Goal: Information Seeking & Learning: Learn about a topic

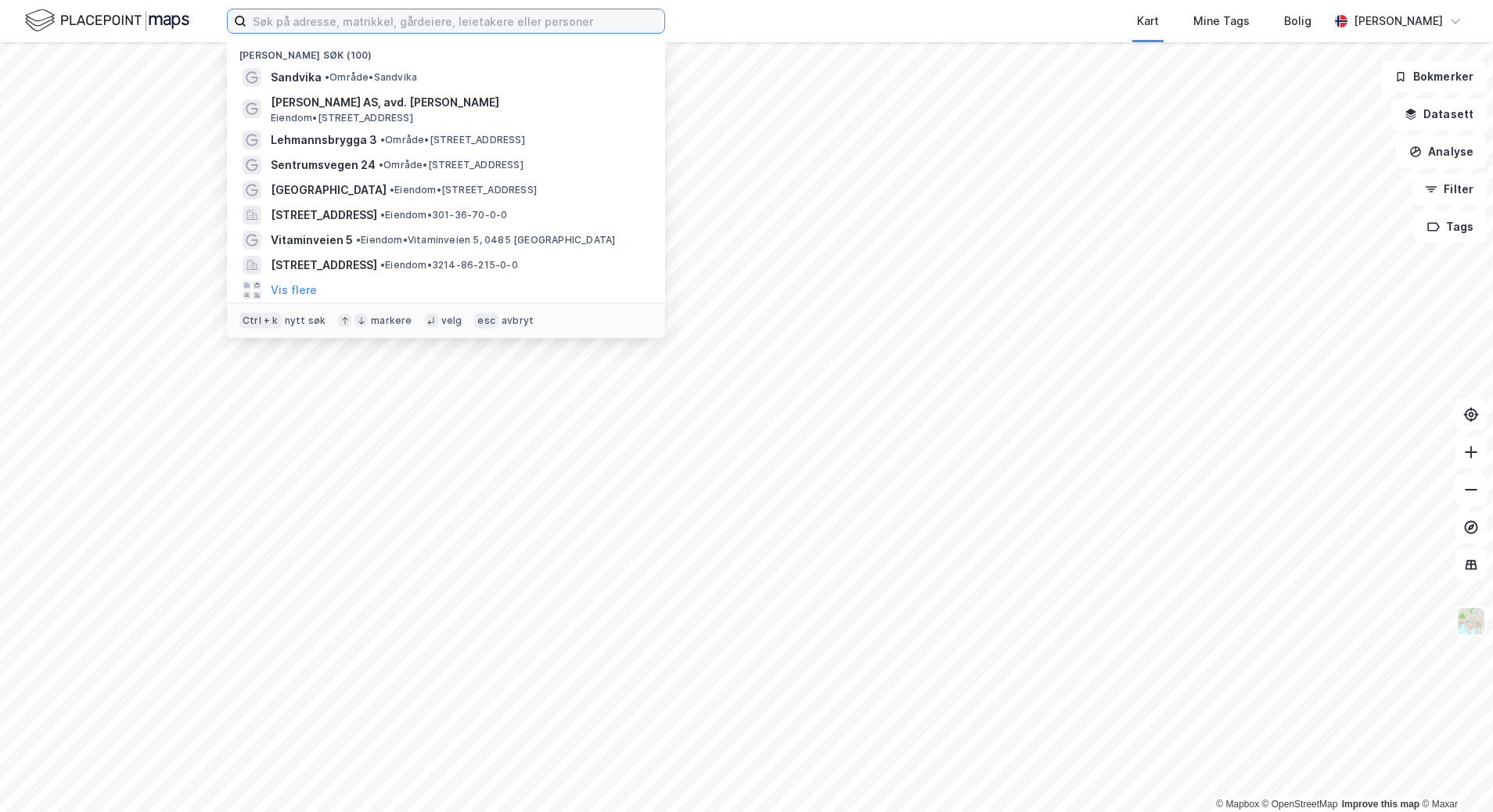
click at [420, 16] on input at bounding box center [455, 21] width 417 height 23
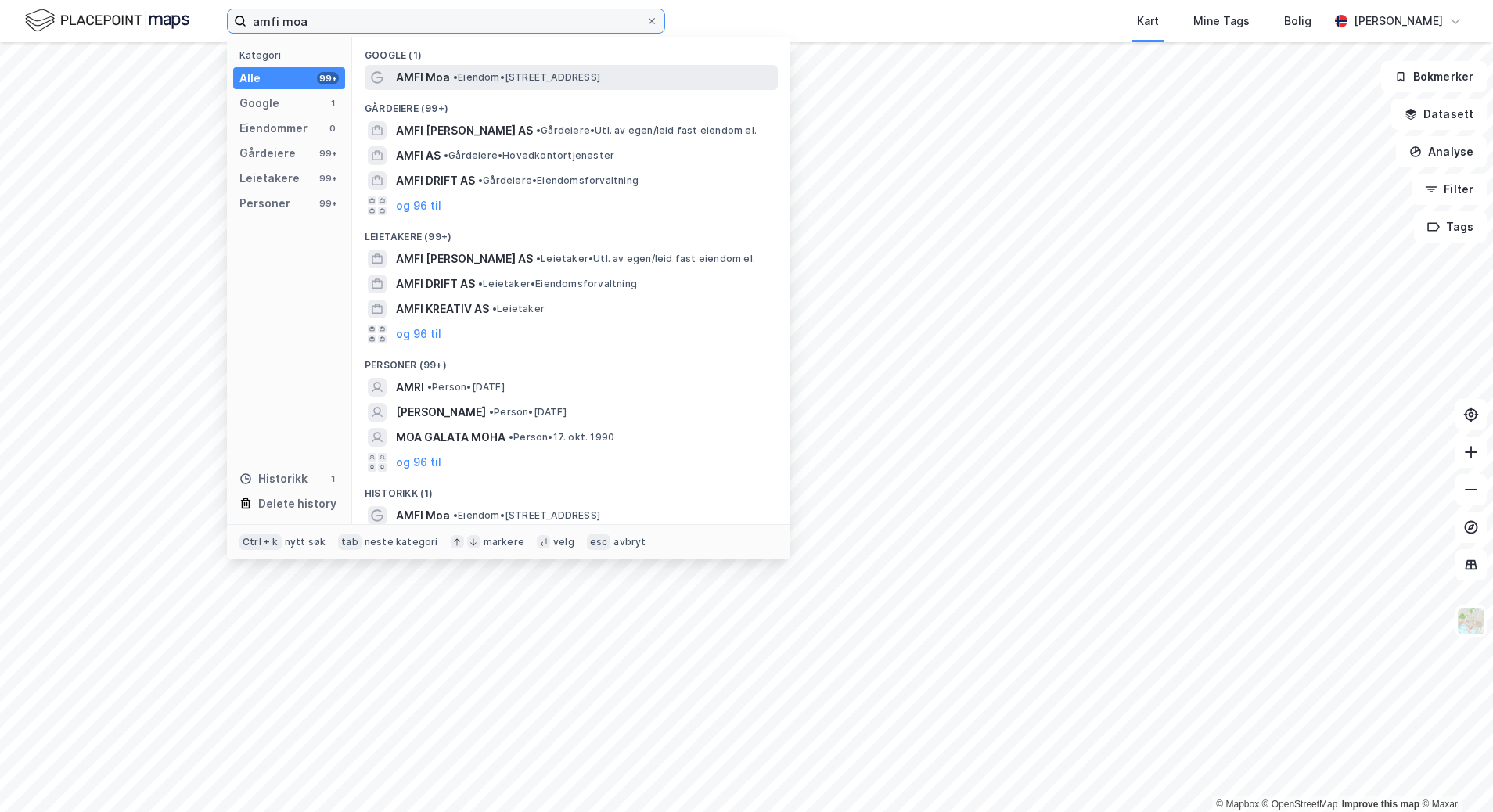
type input "amfi moa"
click at [448, 81] on span "AMFI Moa" at bounding box center [423, 77] width 54 height 19
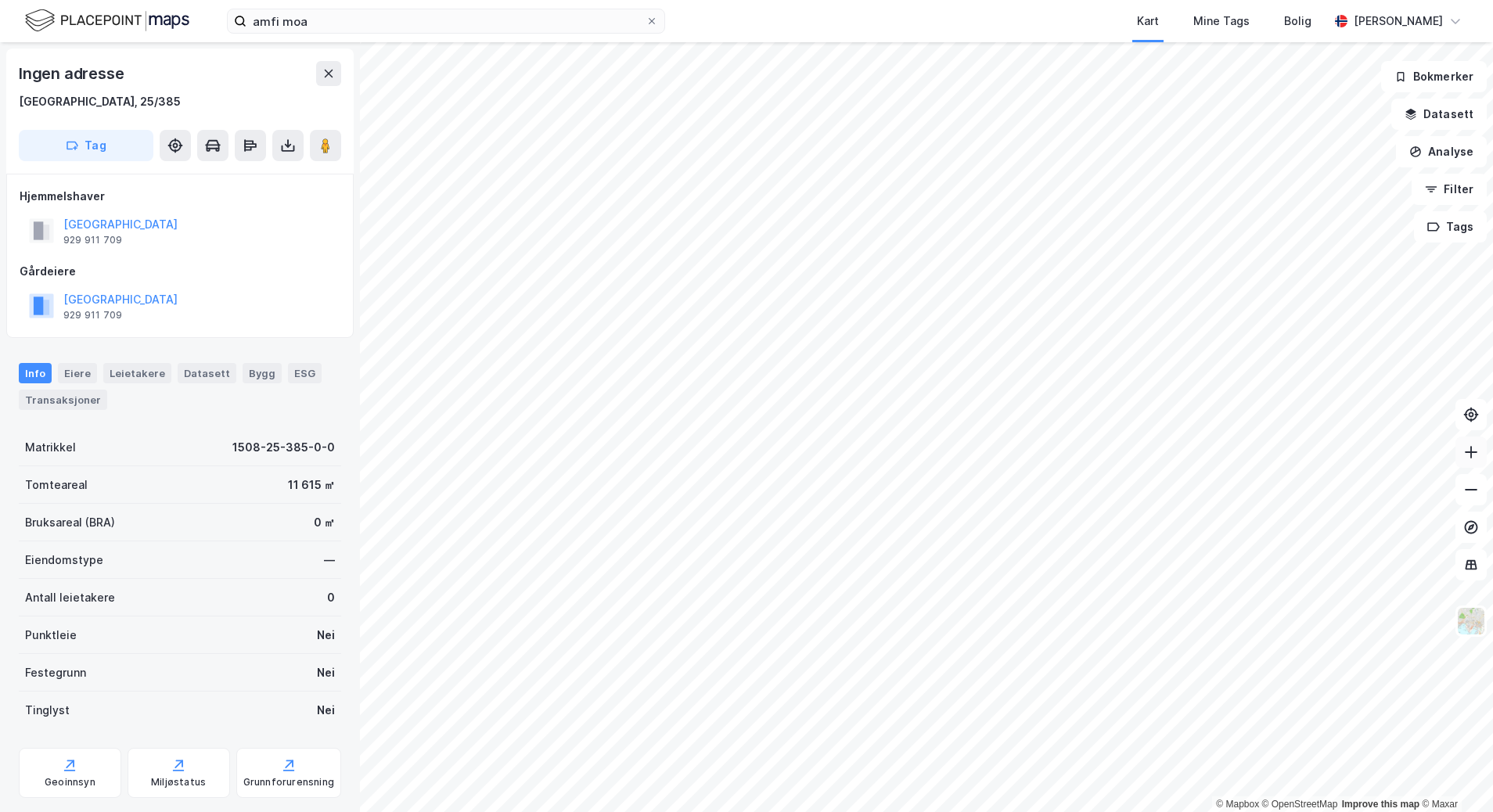
click at [1478, 461] on button at bounding box center [1471, 451] width 31 height 31
click at [1492, 567] on html "amfi moa Kart Mine Tags Bolig [PERSON_NAME] © Mapbox © OpenStreetMap Improve th…" at bounding box center [746, 406] width 1493 height 812
click at [1492, 585] on html "amfi moa Kart Mine Tags Bolig [PERSON_NAME] © Mapbox © OpenStreetMap Improve th…" at bounding box center [746, 406] width 1493 height 812
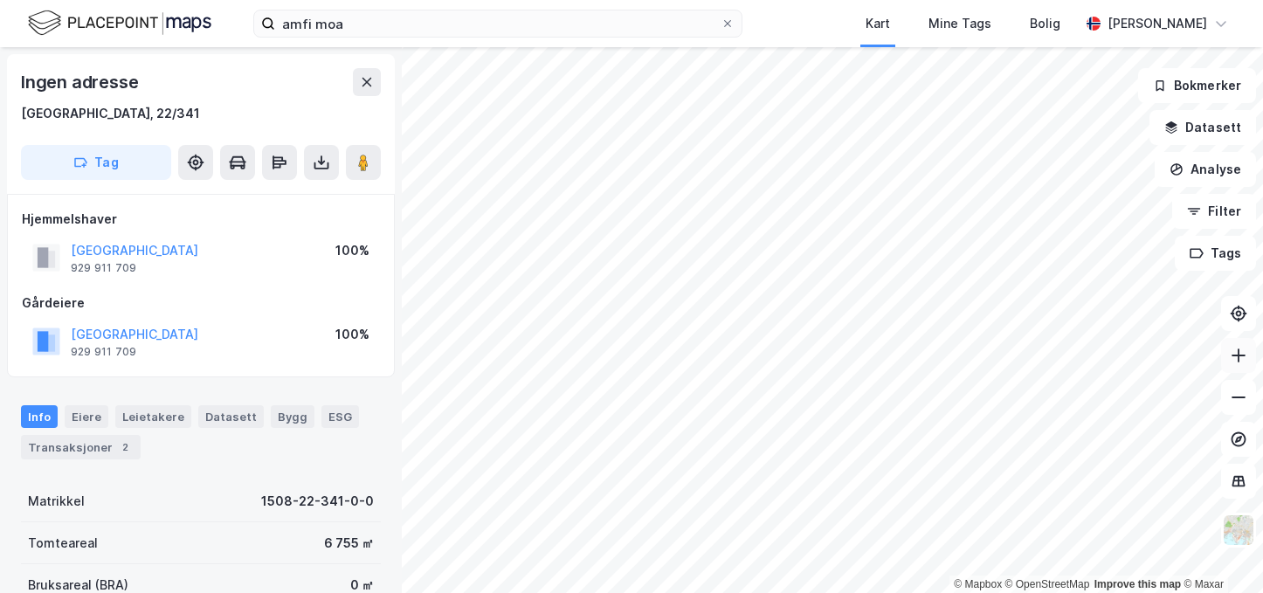
click at [1230, 357] on icon at bounding box center [1238, 355] width 17 height 17
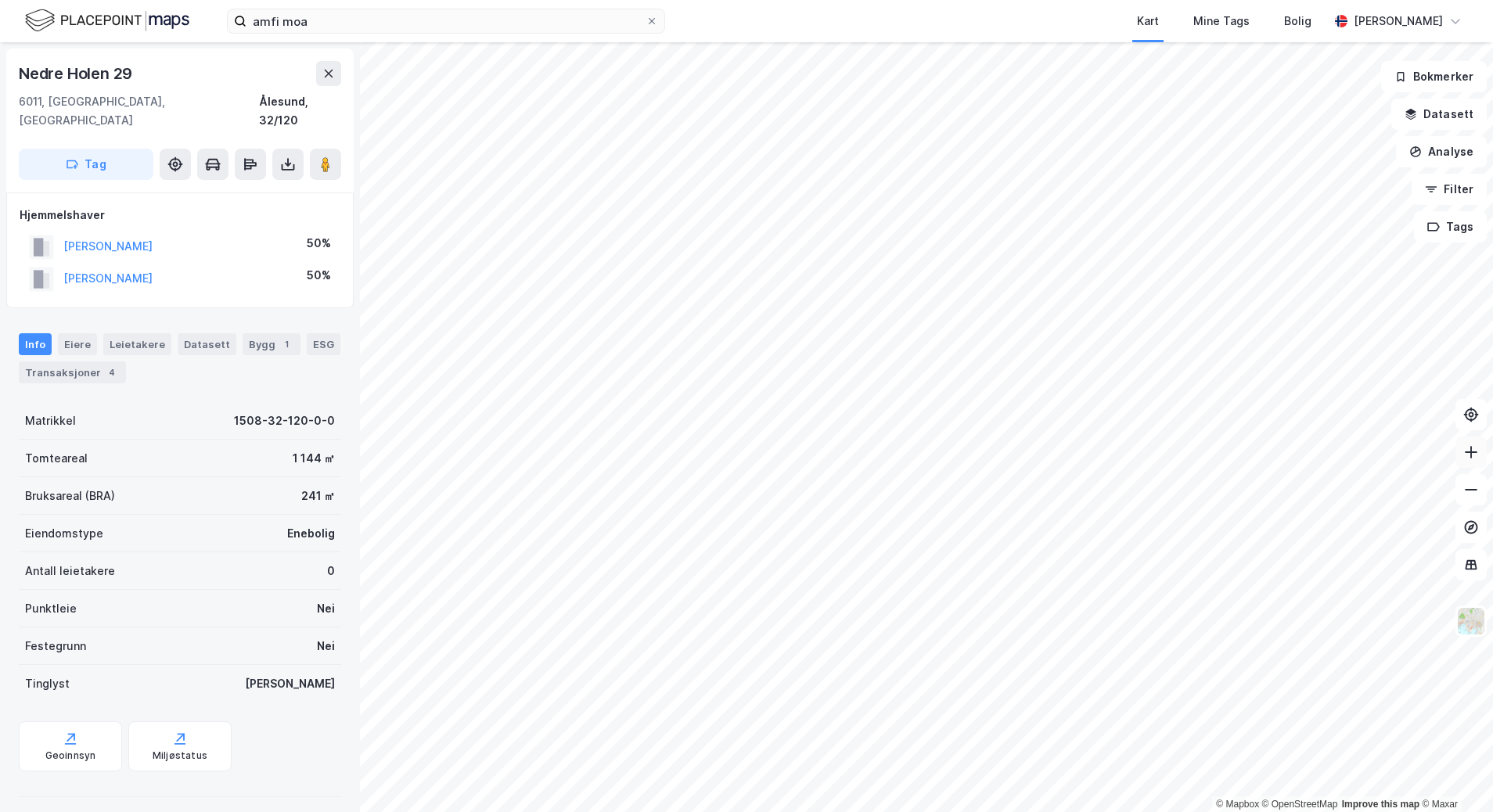
click at [1472, 454] on icon at bounding box center [1470, 451] width 15 height 15
click at [425, 28] on input "amfi moa" at bounding box center [445, 21] width 399 height 23
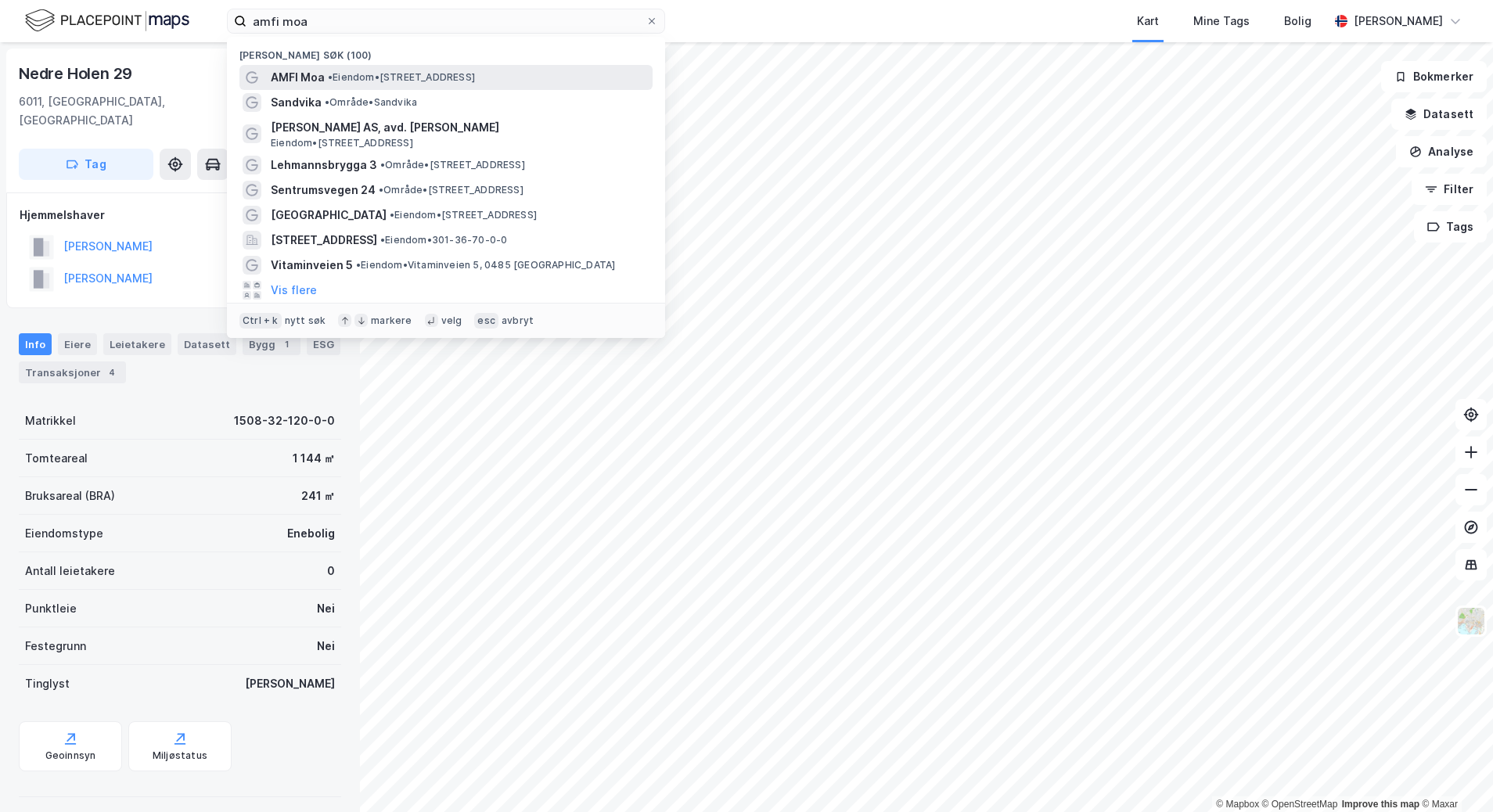
click at [420, 71] on span "• Eiendom • [STREET_ADDRESS]" at bounding box center [401, 77] width 147 height 13
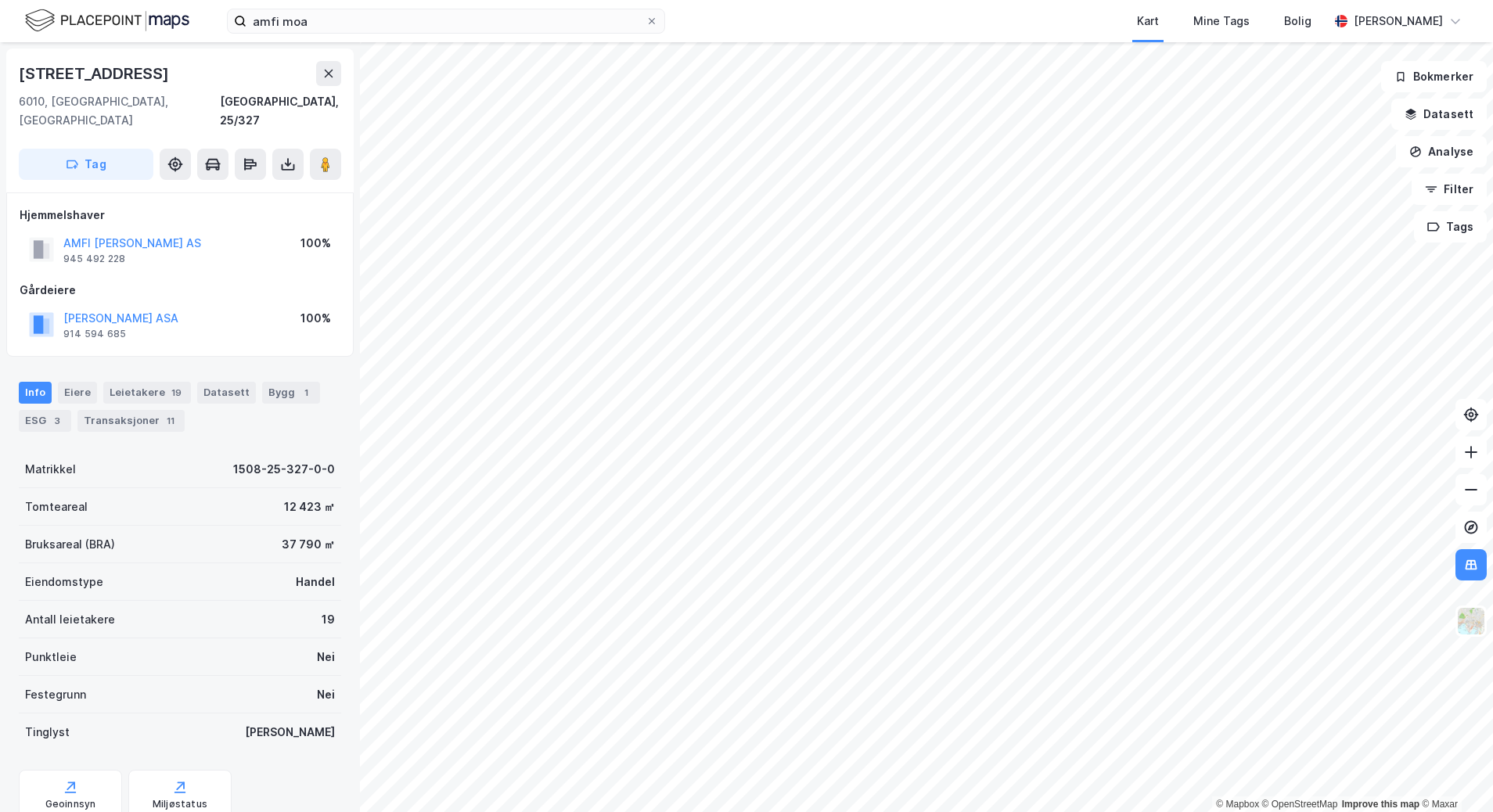
click at [1492, 317] on html "amfi moa Kart Mine Tags Bolig [PERSON_NAME] © Mapbox © OpenStreetMap Improve th…" at bounding box center [746, 406] width 1493 height 812
